Goal: Task Accomplishment & Management: Manage account settings

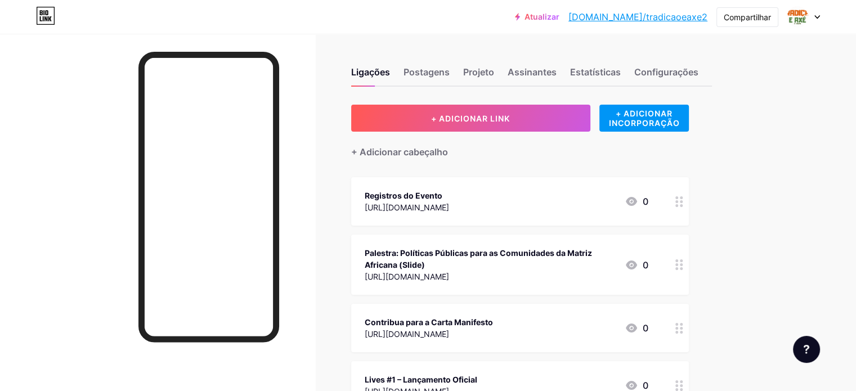
click at [812, 23] on div at bounding box center [804, 17] width 33 height 20
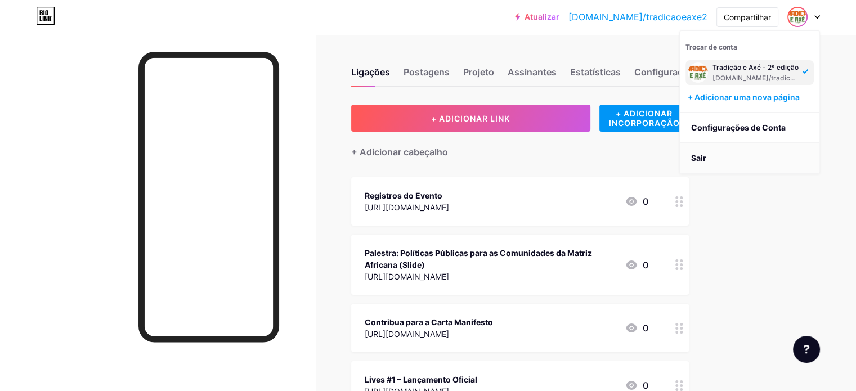
click at [704, 158] on font "Sair" at bounding box center [698, 158] width 15 height 10
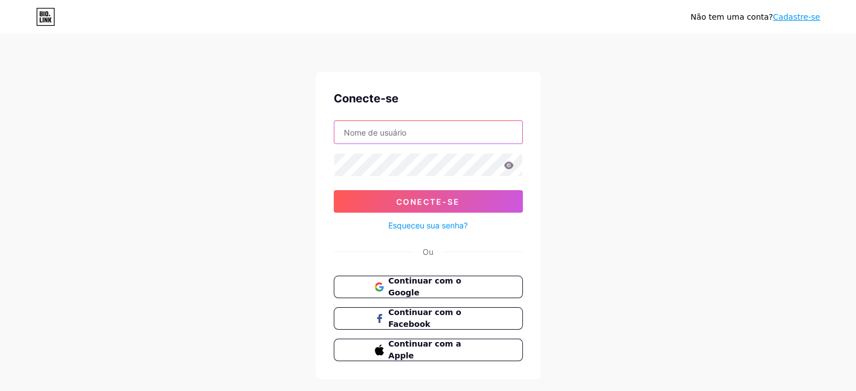
click at [470, 136] on input "text" at bounding box center [428, 132] width 188 height 23
type input "[EMAIL_ADDRESS][DOMAIN_NAME]"
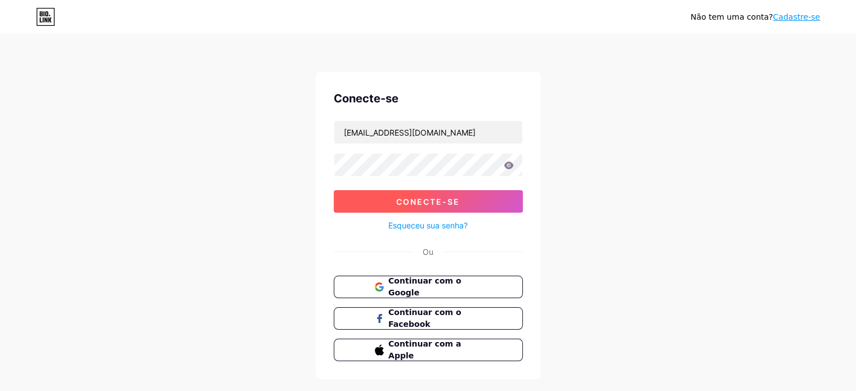
click at [455, 202] on font "Conecte-se" at bounding box center [428, 202] width 64 height 10
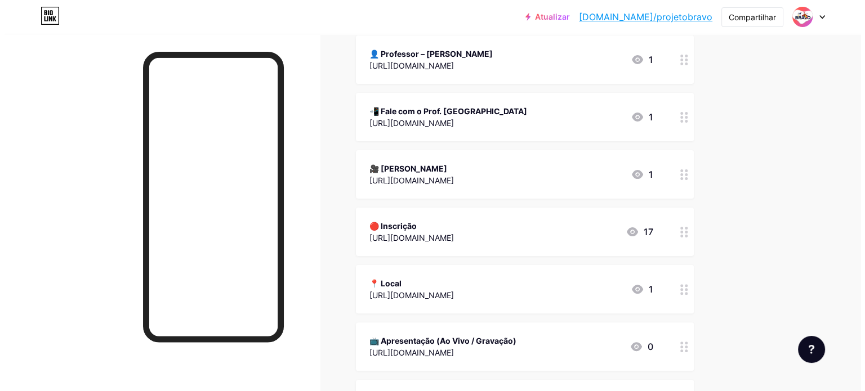
scroll to position [262, 0]
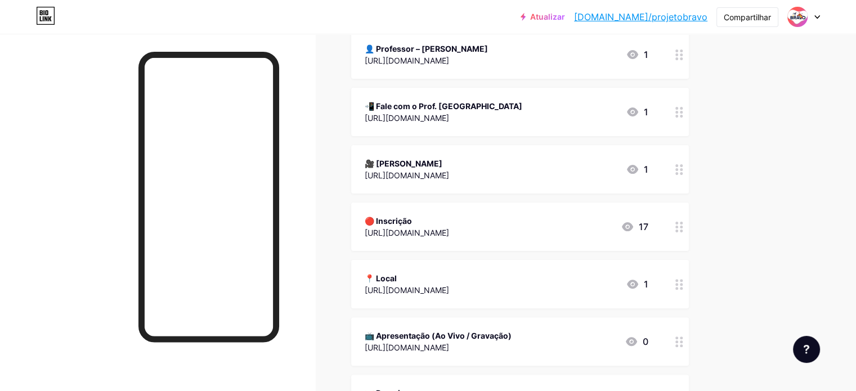
click at [449, 160] on div "🎥 [PERSON_NAME]" at bounding box center [407, 164] width 84 height 12
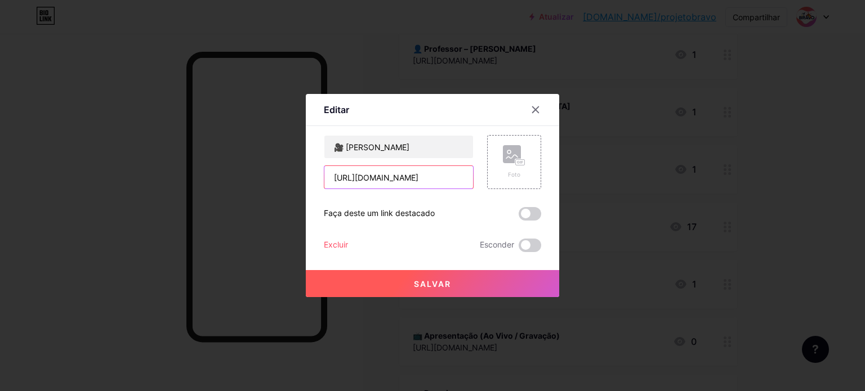
click at [427, 184] on input "[URL][DOMAIN_NAME]" at bounding box center [398, 177] width 149 height 23
paste input "iNqyBg8fmFh8wucu"
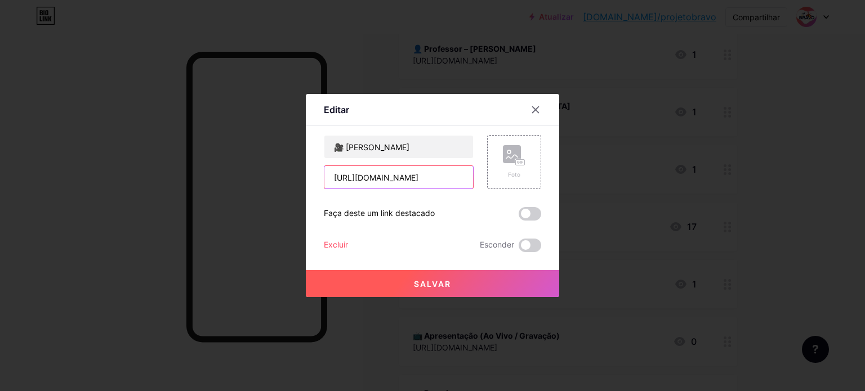
type input "[URL][DOMAIN_NAME]"
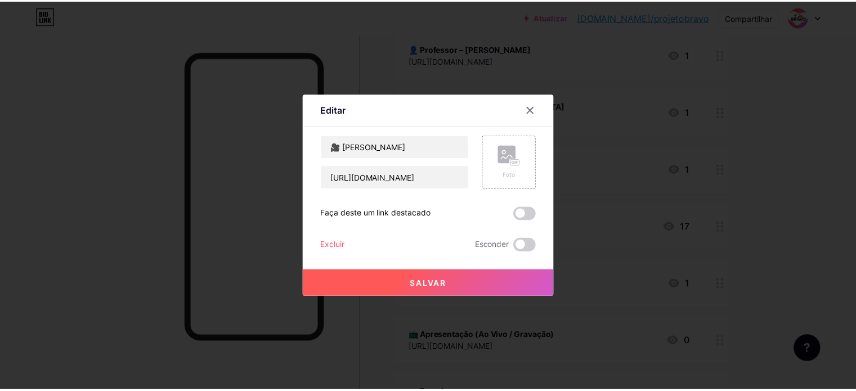
scroll to position [0, 0]
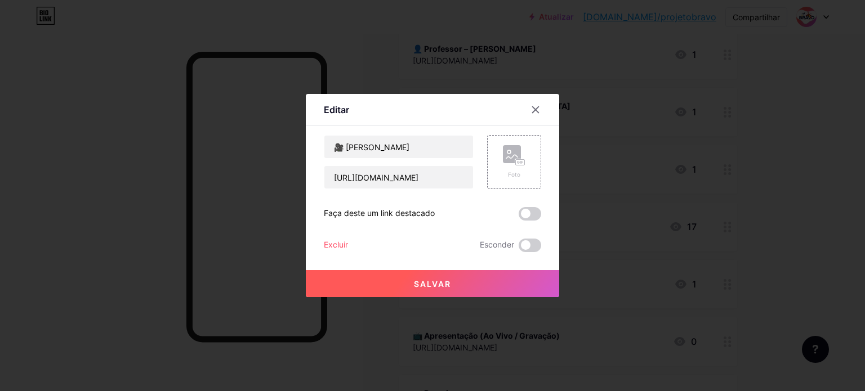
click at [462, 280] on button "Salvar" at bounding box center [432, 283] width 253 height 27
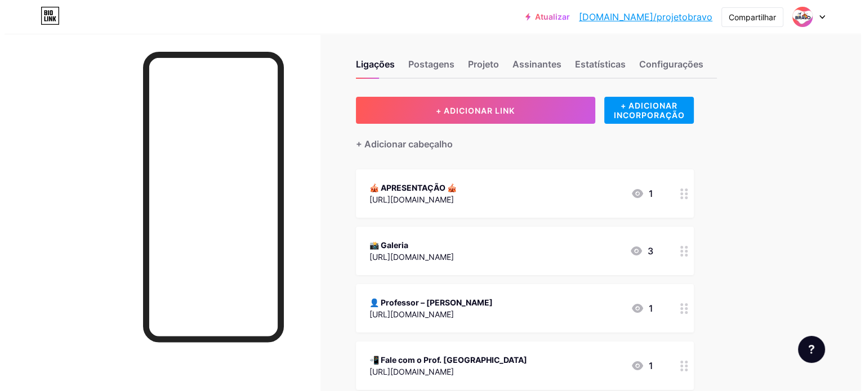
scroll to position [2, 0]
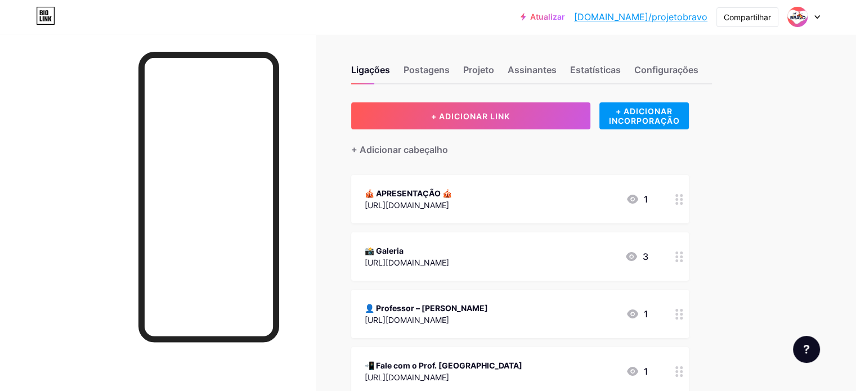
click at [449, 200] on font "[URL][DOMAIN_NAME]" at bounding box center [407, 205] width 84 height 10
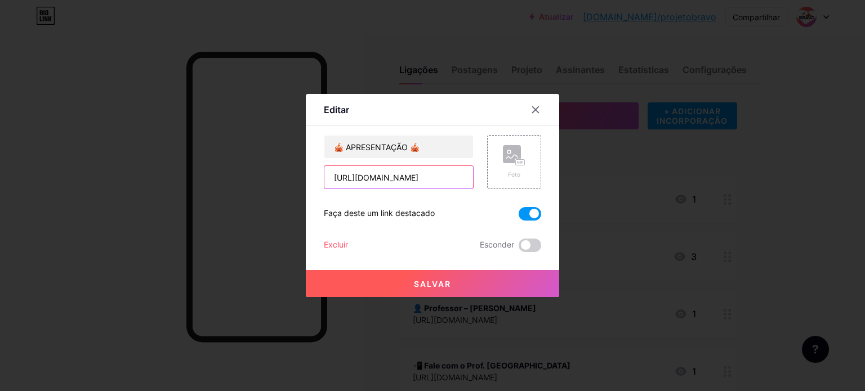
click at [413, 180] on input "[URL][DOMAIN_NAME]" at bounding box center [398, 177] width 149 height 23
paste input "[DOMAIN_NAME][URL]"
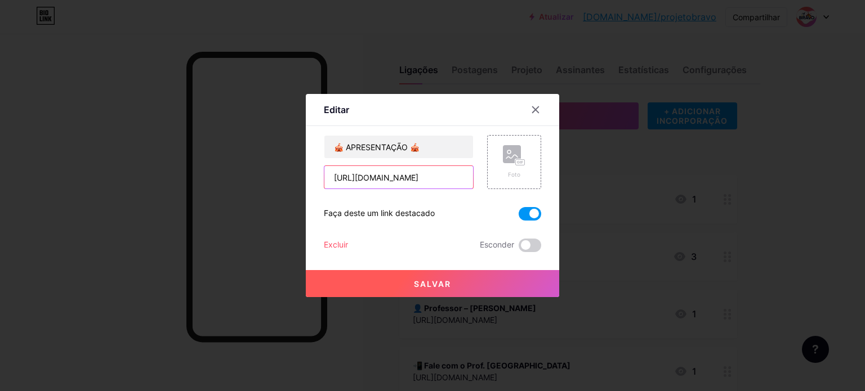
type input "[URL][DOMAIN_NAME]"
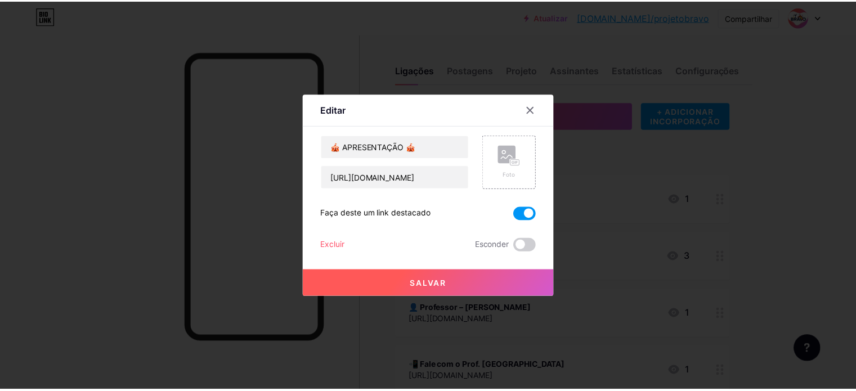
scroll to position [0, 0]
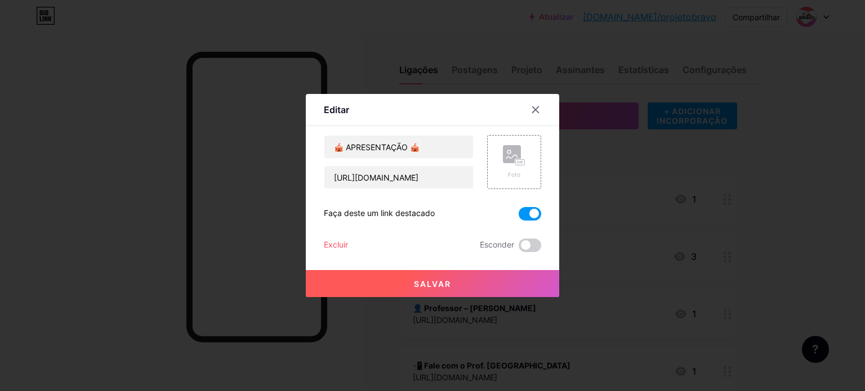
click at [448, 285] on font "Salvar" at bounding box center [432, 284] width 37 height 10
